Goal: Navigation & Orientation: Find specific page/section

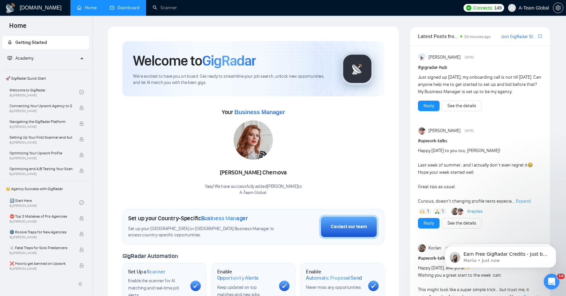
click at [126, 9] on link "Dashboard" at bounding box center [125, 8] width 30 height 6
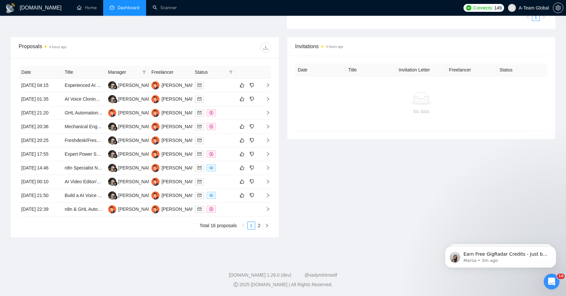
scroll to position [237, 0]
click at [211, 169] on icon "eye" at bounding box center [211, 167] width 4 height 3
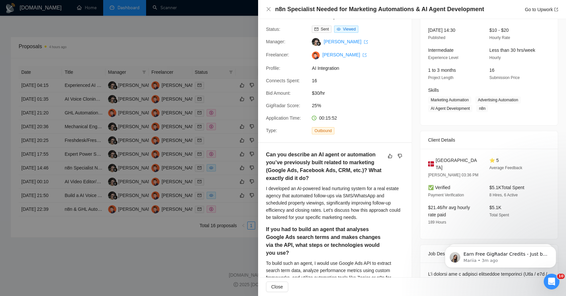
scroll to position [0, 0]
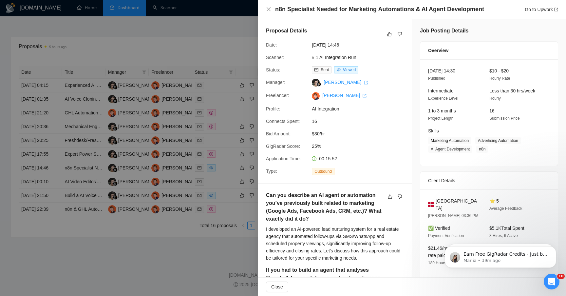
click at [234, 68] on div at bounding box center [283, 148] width 566 height 296
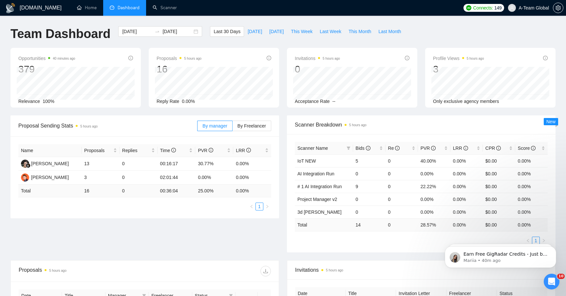
click at [485, 7] on span "Connects:" at bounding box center [483, 7] width 20 height 7
click at [484, 7] on span "Connects:" at bounding box center [483, 7] width 20 height 7
click at [484, 8] on span "Connects:" at bounding box center [483, 7] width 20 height 7
